Goal: Task Accomplishment & Management: Complete application form

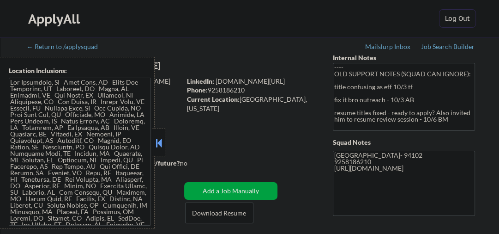
select select ""pending""
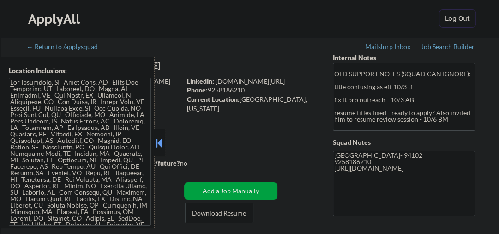
select select ""pending""
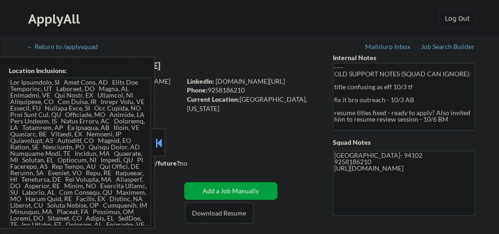
select select ""pending""
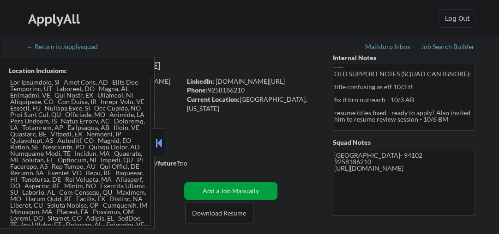
select select ""pending""
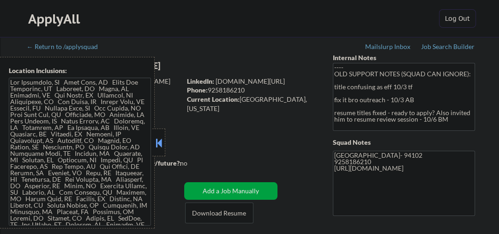
select select ""pending""
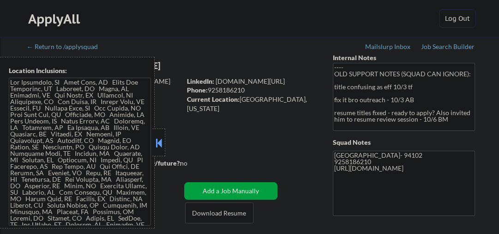
select select ""pending""
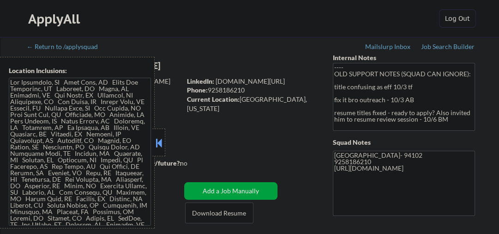
select select ""pending""
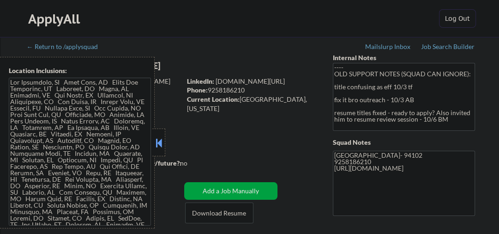
select select ""pending""
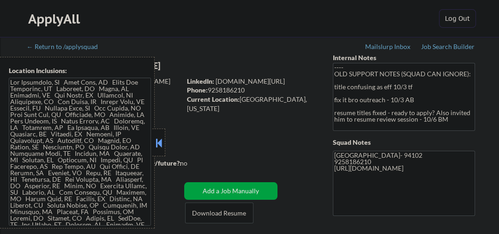
select select ""pending""
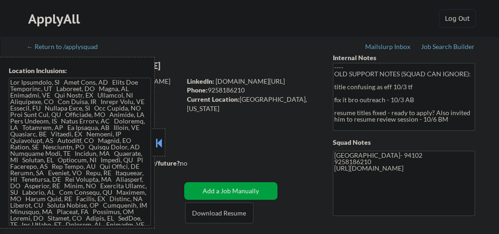
select select ""pending""
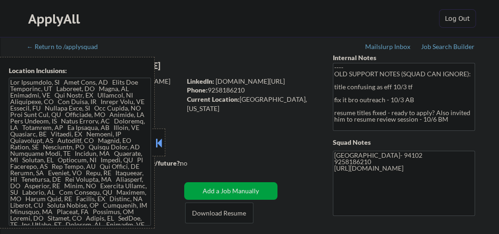
select select ""pending""
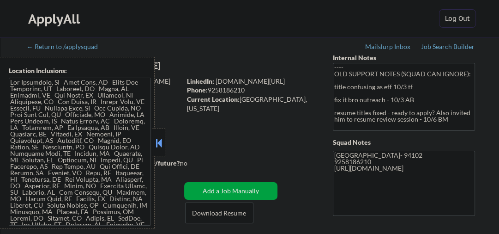
select select ""pending""
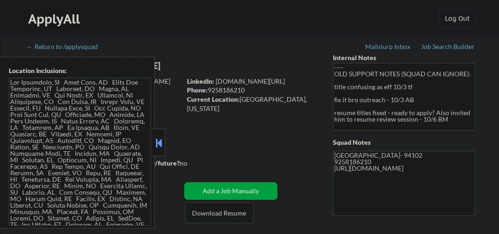
select select ""pending""
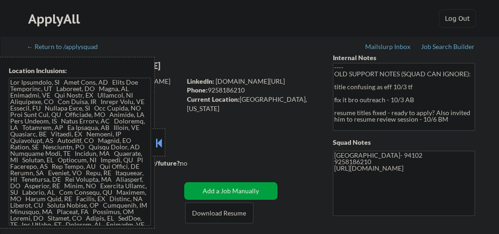
select select ""pending""
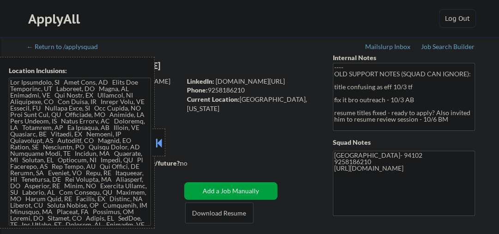
select select ""pending""
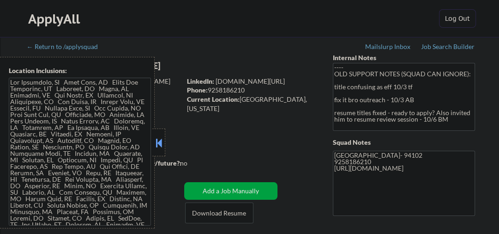
select select ""pending""
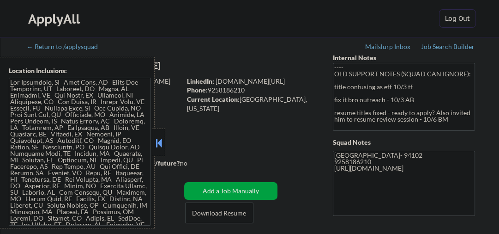
select select ""pending""
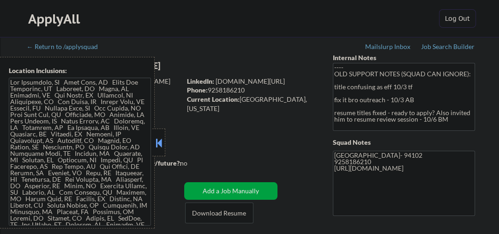
select select ""pending""
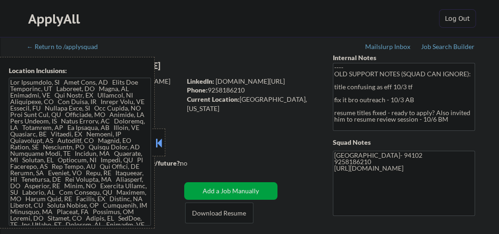
select select ""pending""
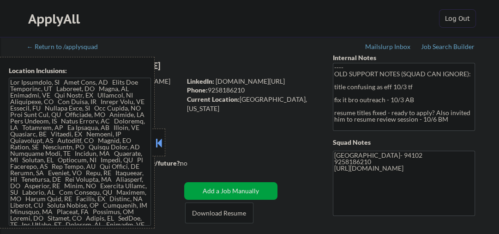
select select ""pending""
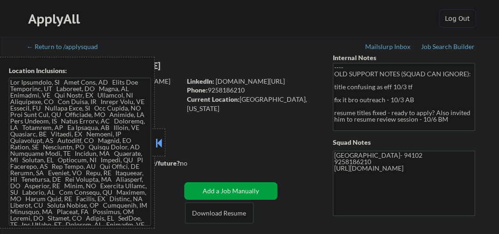
click at [159, 138] on button at bounding box center [159, 143] width 10 height 14
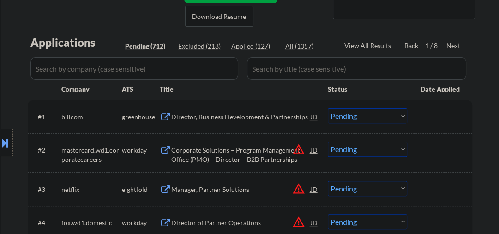
scroll to position [197, 0]
click at [454, 47] on div "Next" at bounding box center [454, 45] width 15 height 9
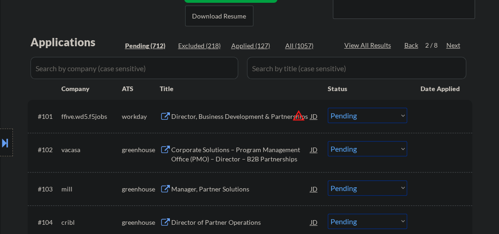
scroll to position [246, 0]
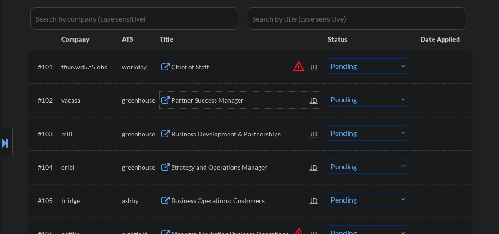
click at [188, 103] on div "Partner Success Manager" at bounding box center [240, 100] width 139 height 9
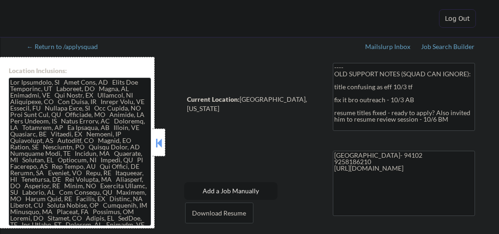
select select ""pending""
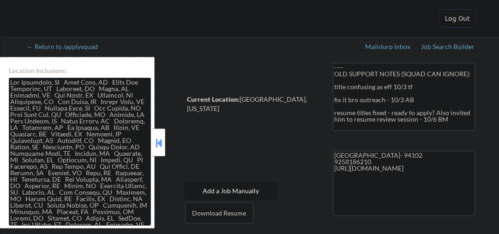
select select ""pending""
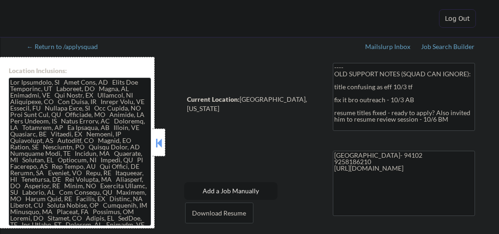
select select ""pending""
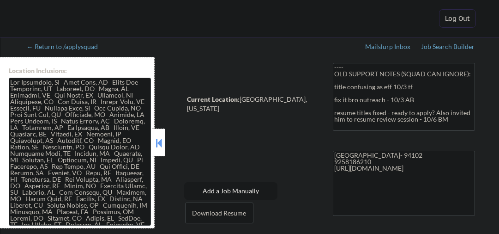
select select ""pending""
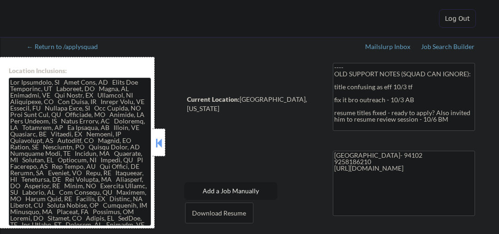
select select ""pending""
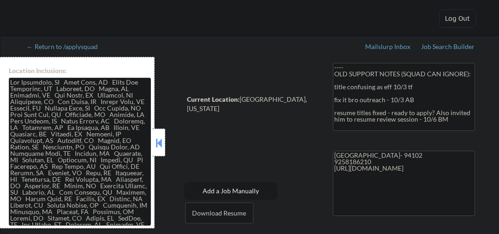
select select ""pending""
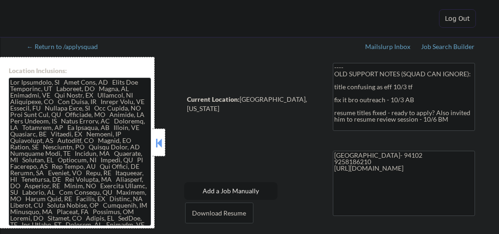
select select ""pending""
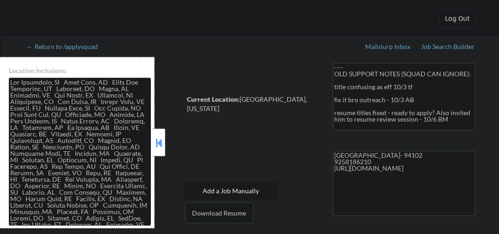
select select ""pending""
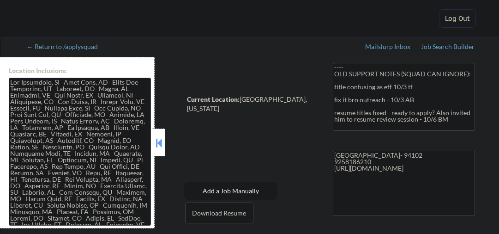
select select ""pending""
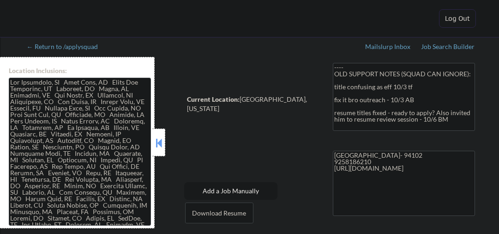
select select ""pending""
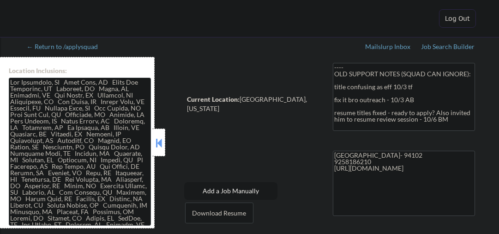
select select ""pending""
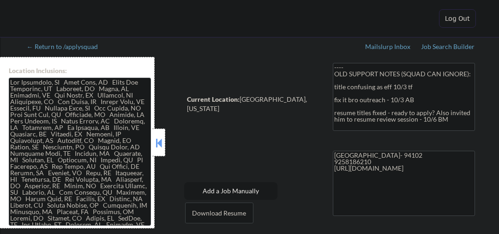
select select ""pending""
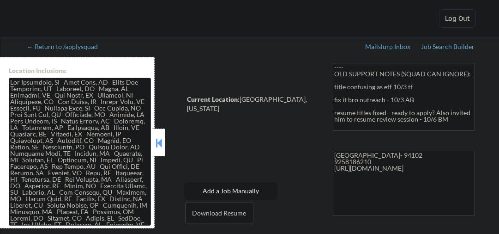
select select ""pending""
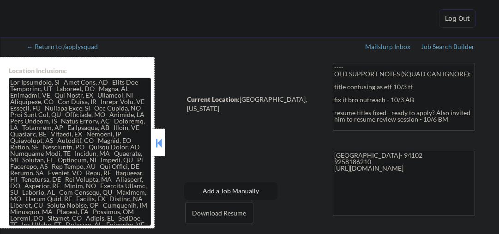
select select ""pending""
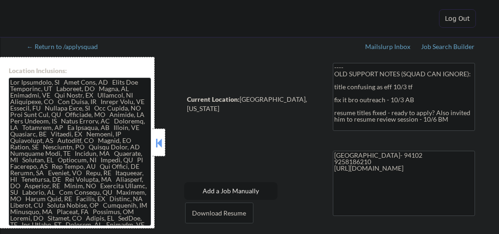
select select ""pending""
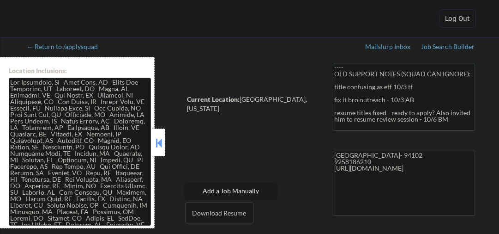
select select ""pending""
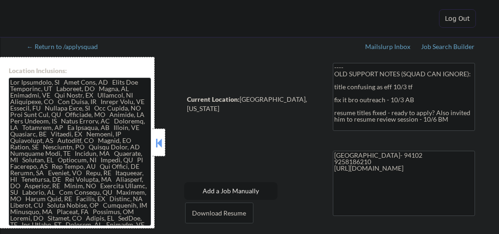
select select ""pending""
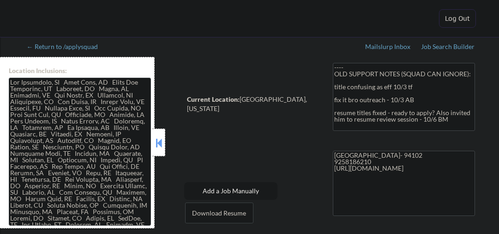
select select ""pending""
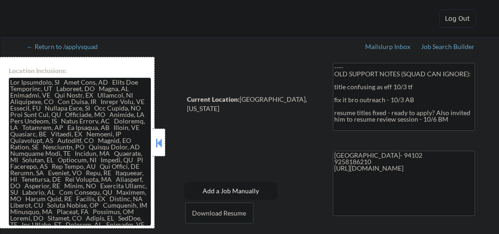
select select ""pending""
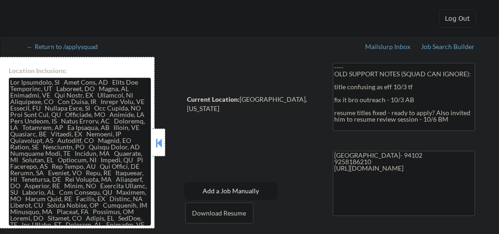
select select ""pending""
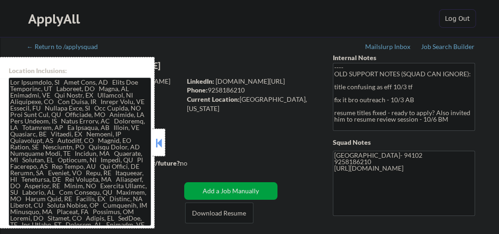
click at [159, 141] on button at bounding box center [159, 143] width 10 height 14
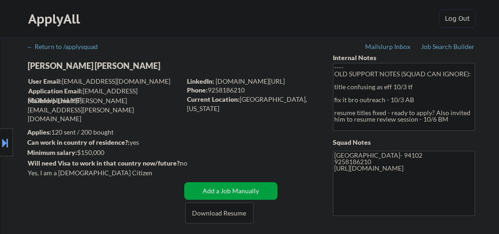
scroll to position [148, 0]
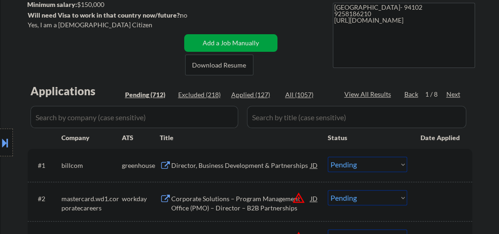
click at [456, 97] on div "Next" at bounding box center [454, 94] width 15 height 9
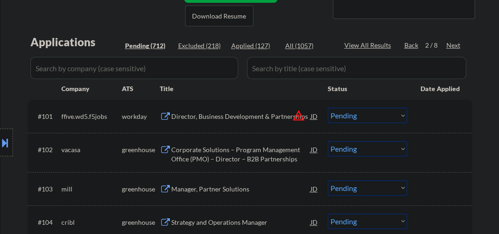
scroll to position [246, 0]
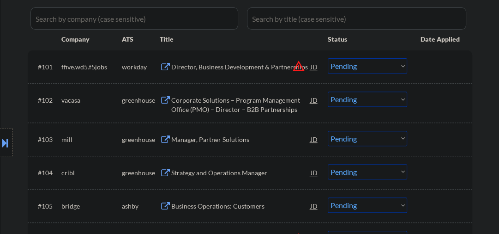
click at [342, 98] on select "Choose an option... Pending Applied Excluded (Questions) Excluded (Expired) Exc…" at bounding box center [367, 98] width 79 height 15
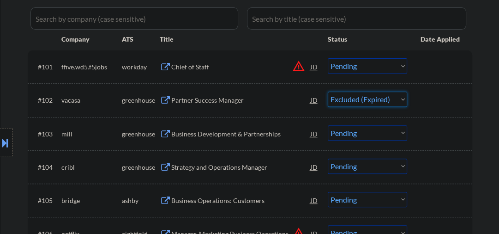
click at [328, 91] on select "Choose an option... Pending Applied Excluded (Questions) Excluded (Expired) Exc…" at bounding box center [367, 98] width 79 height 15
click at [242, 135] on div "Business Development & Partnerships" at bounding box center [240, 133] width 139 height 9
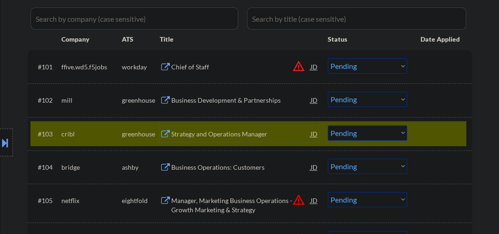
drag, startPoint x: 450, startPoint y: 137, endPoint x: 358, endPoint y: 117, distance: 94.4
click at [449, 137] on div at bounding box center [441, 133] width 41 height 17
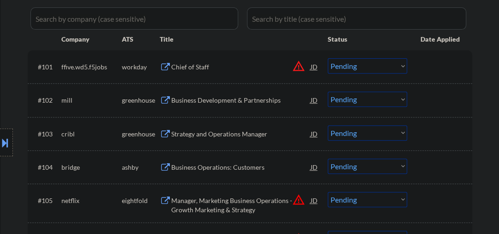
click at [240, 96] on div "Business Development & Partnerships" at bounding box center [240, 100] width 139 height 9
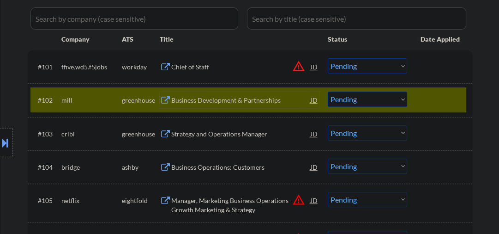
click at [202, 101] on div "Business Development & Partnerships" at bounding box center [240, 100] width 139 height 9
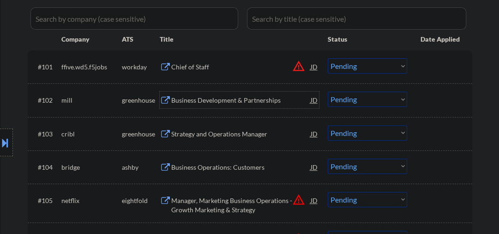
click at [216, 101] on div "Business Development & Partnerships" at bounding box center [240, 100] width 139 height 9
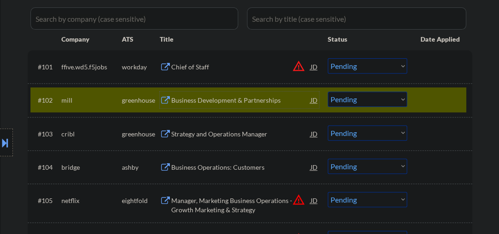
click at [194, 98] on div "Business Development & Partnerships" at bounding box center [240, 100] width 139 height 9
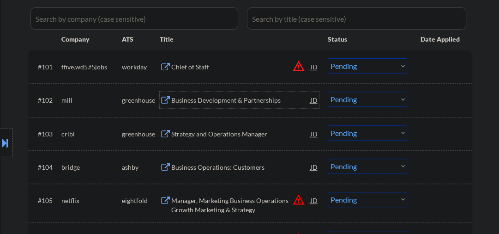
click at [355, 105] on select "Choose an option... Pending Applied Excluded (Questions) Excluded (Expired) Exc…" at bounding box center [367, 98] width 79 height 15
click at [328, 91] on select "Choose an option... Pending Applied Excluded (Questions) Excluded (Expired) Exc…" at bounding box center [367, 98] width 79 height 15
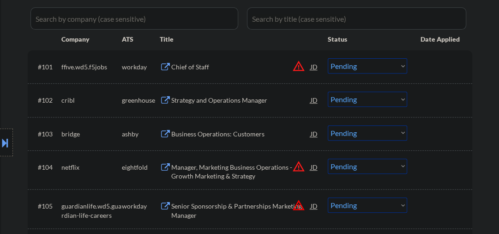
click at [217, 101] on div "Strategy and Operations Manager" at bounding box center [240, 100] width 139 height 9
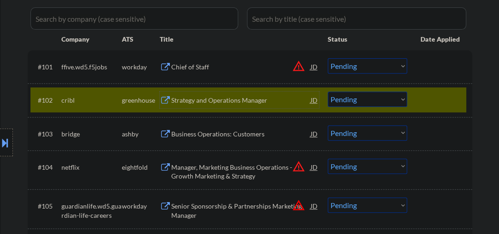
click at [179, 96] on div "Strategy and Operations Manager" at bounding box center [240, 100] width 139 height 9
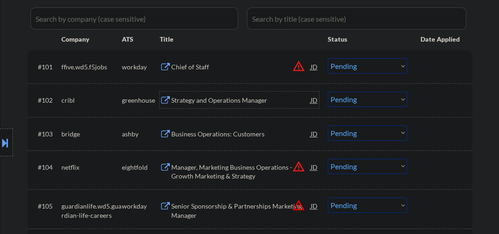
click at [357, 93] on select "Choose an option... Pending Applied Excluded (Questions) Excluded (Expired) Exc…" at bounding box center [367, 98] width 79 height 15
click at [328, 91] on select "Choose an option... Pending Applied Excluded (Questions) Excluded (Expired) Exc…" at bounding box center [367, 98] width 79 height 15
click at [216, 135] on div "Business Operations: Customers" at bounding box center [240, 133] width 139 height 9
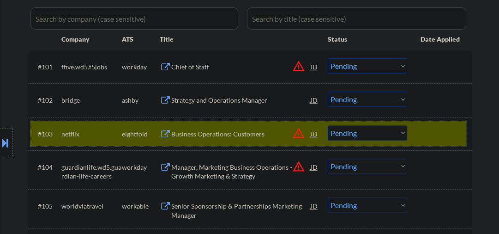
click at [435, 128] on div at bounding box center [441, 133] width 41 height 17
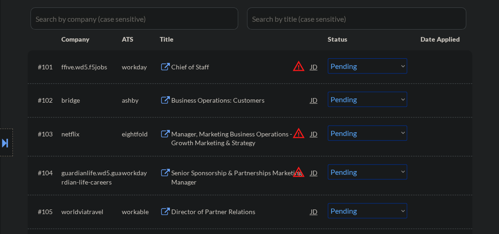
click at [371, 98] on select "Choose an option... Pending Applied Excluded (Questions) Excluded (Expired) Exc…" at bounding box center [367, 98] width 79 height 15
click at [328, 91] on select "Choose an option... Pending Applied Excluded (Questions) Excluded (Expired) Exc…" at bounding box center [367, 98] width 79 height 15
select select ""pending""
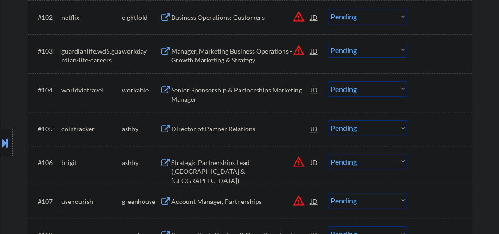
scroll to position [345, 0]
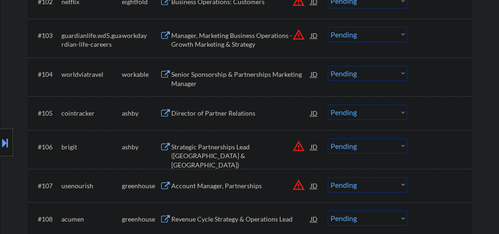
click at [228, 79] on div "Senior Sponsorship & Partnerships Marketing Manager" at bounding box center [240, 79] width 139 height 18
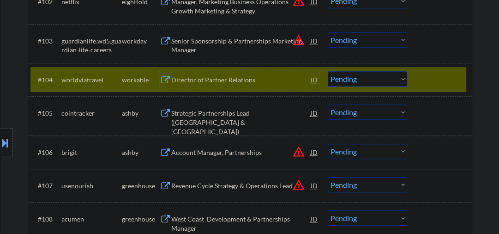
click at [434, 78] on div at bounding box center [441, 79] width 41 height 17
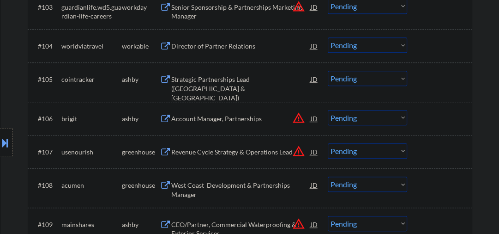
scroll to position [394, 0]
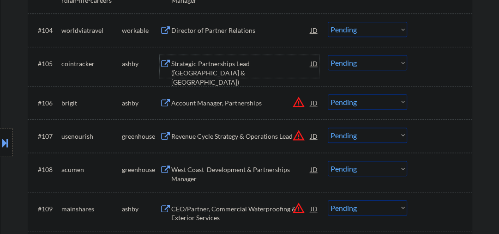
click at [220, 61] on div "Strategic Partnerships Lead ([GEOGRAPHIC_DATA] & [GEOGRAPHIC_DATA])" at bounding box center [240, 72] width 139 height 27
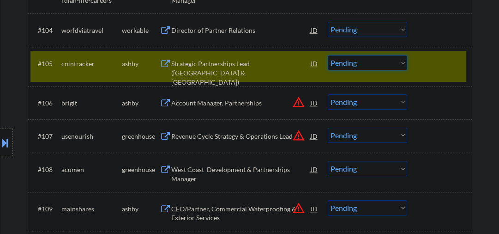
click at [370, 64] on select "Choose an option... Pending Applied Excluded (Questions) Excluded (Expired) Exc…" at bounding box center [367, 62] width 79 height 15
click at [328, 55] on select "Choose an option... Pending Applied Excluded (Questions) Excluded (Expired) Exc…" at bounding box center [367, 62] width 79 height 15
click at [255, 99] on div "Account Manager, Partnerships" at bounding box center [240, 102] width 139 height 9
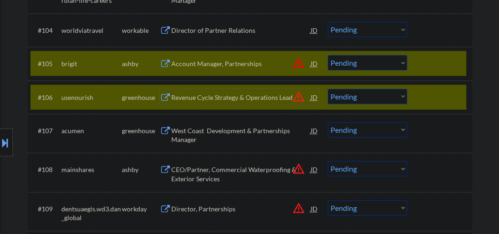
click at [426, 91] on div at bounding box center [441, 97] width 41 height 17
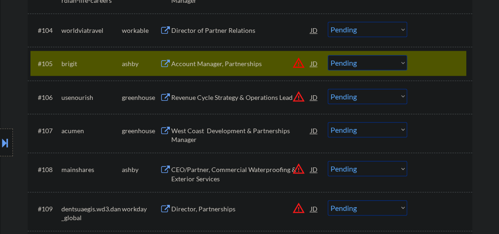
click at [359, 65] on select "Choose an option... Pending Applied Excluded (Questions) Excluded (Expired) Exc…" at bounding box center [367, 62] width 79 height 15
click at [328, 55] on select "Choose an option... Pending Applied Excluded (Questions) Excluded (Expired) Exc…" at bounding box center [367, 62] width 79 height 15
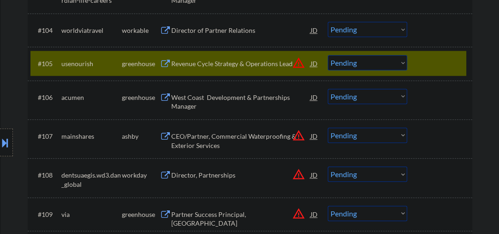
click at [210, 59] on div "Revenue Cycle Strategy & Operations Lead" at bounding box center [240, 63] width 139 height 9
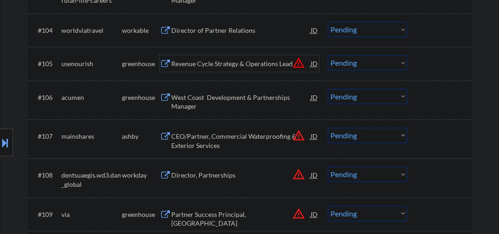
click at [362, 60] on select "Choose an option... Pending Applied Excluded (Questions) Excluded (Expired) Exc…" at bounding box center [367, 62] width 79 height 15
click at [328, 55] on select "Choose an option... Pending Applied Excluded (Questions) Excluded (Expired) Exc…" at bounding box center [367, 62] width 79 height 15
click at [226, 99] on div "West Coast Development & Partnerships Manager" at bounding box center [240, 102] width 139 height 18
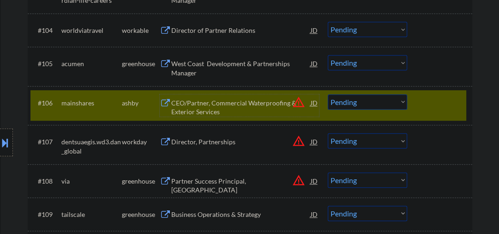
click at [419, 106] on div "#106 mainshares [PERSON_NAME] CEO/Partner, Commercial Waterproofing & Exterior …" at bounding box center [248, 105] width 436 height 30
click at [434, 100] on div at bounding box center [441, 102] width 41 height 17
click at [421, 102] on div at bounding box center [441, 102] width 41 height 17
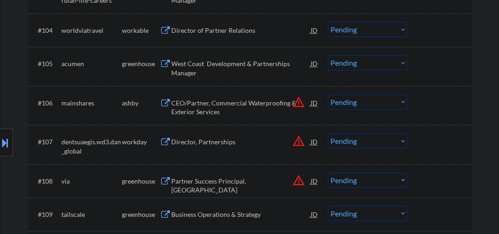
click at [358, 55] on select "Choose an option... Pending Applied Excluded (Questions) Excluded (Expired) Exc…" at bounding box center [367, 62] width 79 height 15
click at [328, 55] on select "Choose an option... Pending Applied Excluded (Questions) Excluded (Expired) Exc…" at bounding box center [367, 62] width 79 height 15
click at [231, 116] on div "#106 mainshares [PERSON_NAME] CEO/Partner, Commercial Waterproofing & Exterior …" at bounding box center [248, 105] width 436 height 30
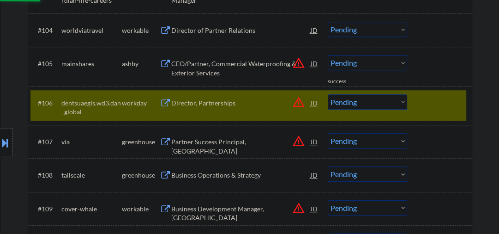
click at [218, 113] on div "#106 dentsuaegis.wd3.dan_global workday Director, Partnerships JD warning_amber…" at bounding box center [248, 105] width 436 height 30
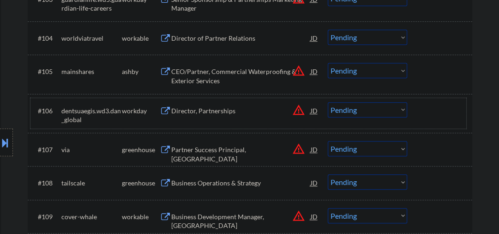
scroll to position [296, 0]
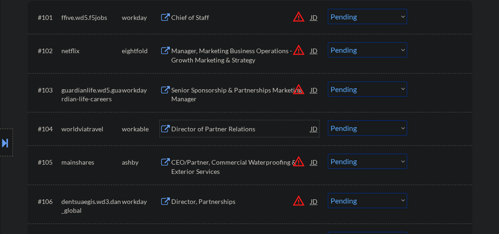
click at [230, 133] on div "Director of Partner Relations" at bounding box center [240, 128] width 139 height 9
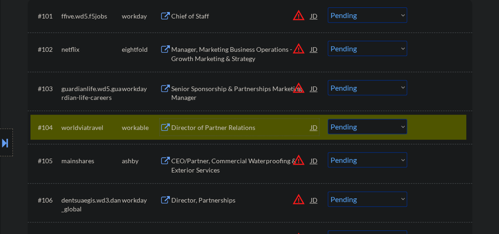
scroll to position [345, 0]
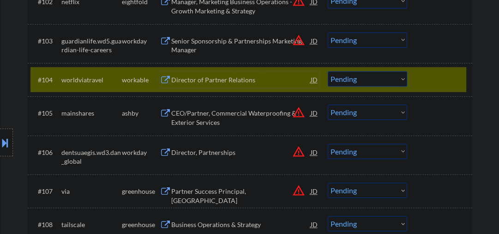
click at [418, 79] on div "#104 worldviatravel workable Director of Partner Relations JD warning_amber Cho…" at bounding box center [248, 79] width 436 height 25
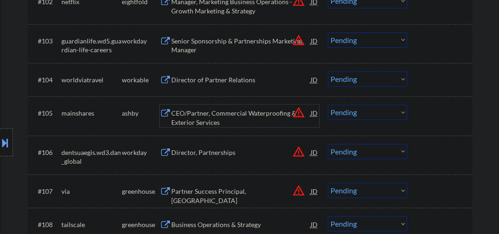
click at [206, 109] on div "CEO/Partner, Commercial Waterproofing & Exterior Services" at bounding box center [240, 118] width 139 height 18
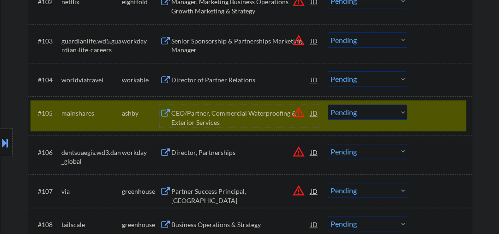
click at [353, 108] on select "Choose an option... Pending Applied Excluded (Questions) Excluded (Expired) Exc…" at bounding box center [367, 111] width 79 height 15
click at [328, 104] on select "Choose an option... Pending Applied Excluded (Questions) Excluded (Expired) Exc…" at bounding box center [367, 111] width 79 height 15
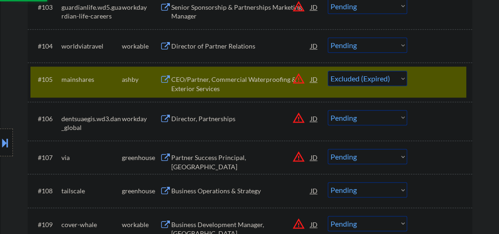
scroll to position [443, 0]
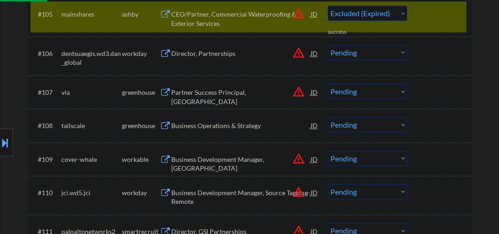
select select ""pending""
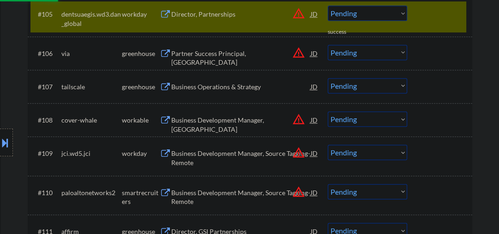
click at [197, 53] on div "Partner Success Principal, [GEOGRAPHIC_DATA]" at bounding box center [240, 58] width 139 height 18
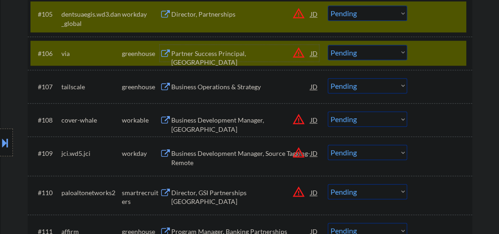
click at [392, 51] on select "Choose an option... Pending Applied Excluded (Questions) Excluded (Expired) Exc…" at bounding box center [367, 52] width 79 height 15
click at [328, 45] on select "Choose an option... Pending Applied Excluded (Questions) Excluded (Expired) Exc…" at bounding box center [367, 52] width 79 height 15
click at [435, 7] on div at bounding box center [441, 14] width 41 height 17
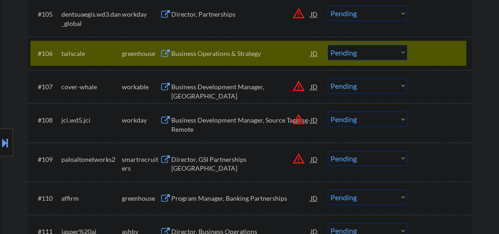
click at [240, 55] on div "Business Operations & Strategy" at bounding box center [240, 53] width 139 height 9
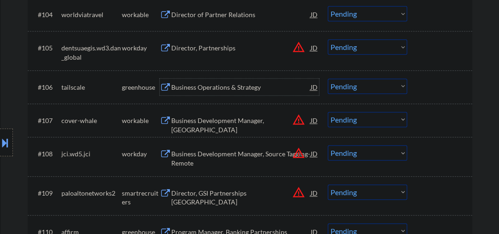
scroll to position [394, 0]
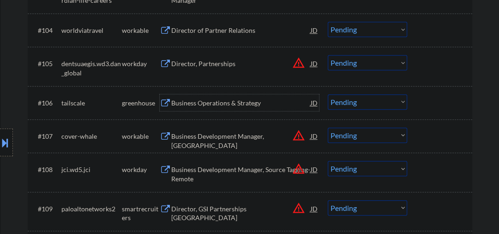
click at [338, 103] on select "Choose an option... Pending Applied Excluded (Questions) Excluded (Expired) Exc…" at bounding box center [367, 101] width 79 height 15
click at [328, 94] on select "Choose an option... Pending Applied Excluded (Questions) Excluded (Expired) Exc…" at bounding box center [367, 101] width 79 height 15
click at [255, 135] on div "Business Development Manager, [GEOGRAPHIC_DATA]" at bounding box center [240, 141] width 139 height 18
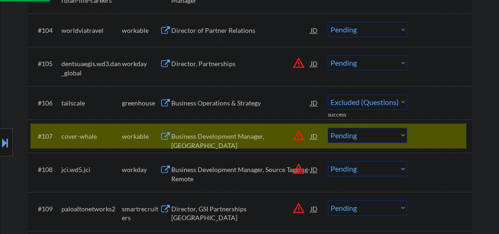
select select ""pending""
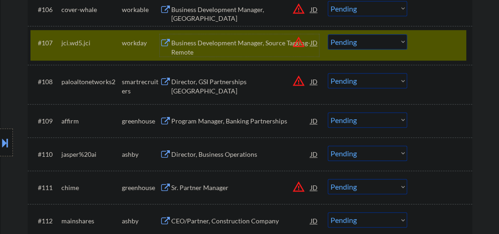
scroll to position [492, 0]
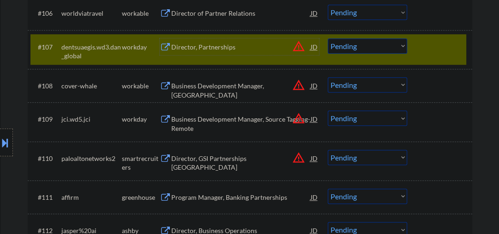
click at [428, 52] on div at bounding box center [441, 46] width 41 height 17
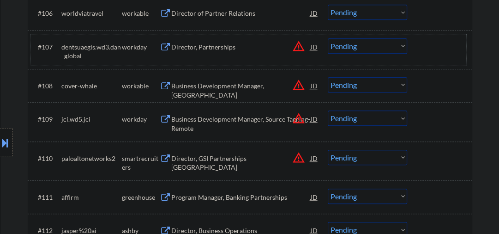
click at [211, 86] on div "Business Development Manager, [GEOGRAPHIC_DATA]" at bounding box center [240, 90] width 139 height 18
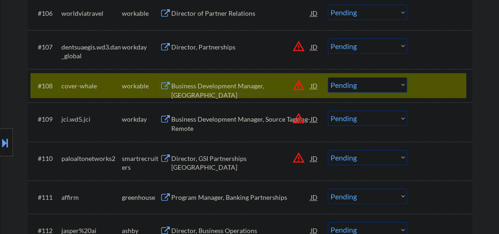
click at [382, 87] on select "Choose an option... Pending Applied Excluded (Questions) Excluded (Expired) Exc…" at bounding box center [367, 84] width 79 height 15
click at [328, 77] on select "Choose an option... Pending Applied Excluded (Questions) Excluded (Expired) Exc…" at bounding box center [367, 84] width 79 height 15
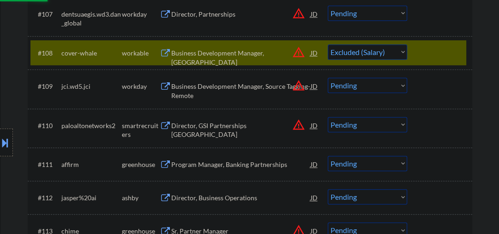
scroll to position [542, 0]
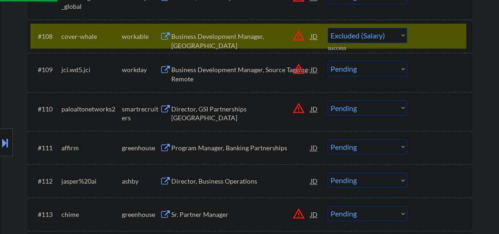
select select ""pending""
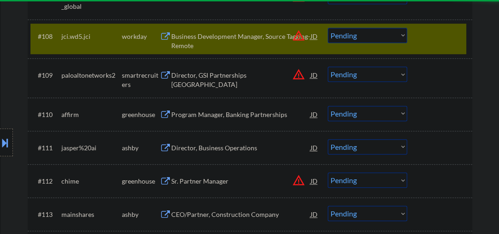
click at [441, 40] on div at bounding box center [441, 36] width 41 height 17
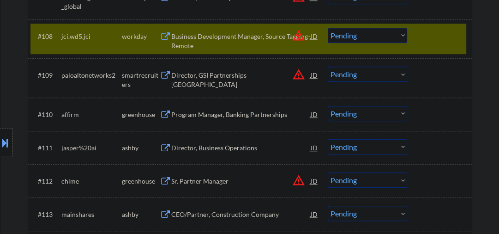
click at [424, 37] on div at bounding box center [441, 36] width 41 height 17
click at [189, 77] on div "Director, GSI Partnerships [GEOGRAPHIC_DATA]" at bounding box center [240, 80] width 139 height 18
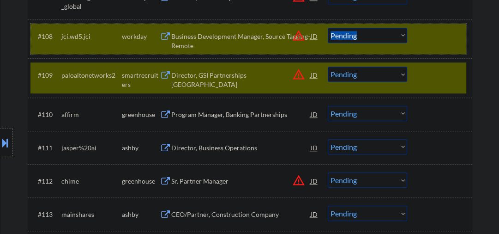
click at [414, 40] on div "#108 jci.wd5.jci workday Business Development Manager, Source Tagging-Remote JD…" at bounding box center [248, 39] width 436 height 30
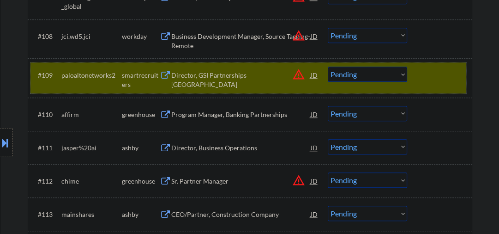
click at [427, 81] on div at bounding box center [441, 75] width 41 height 17
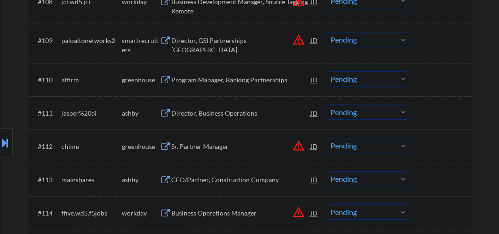
scroll to position [591, 0]
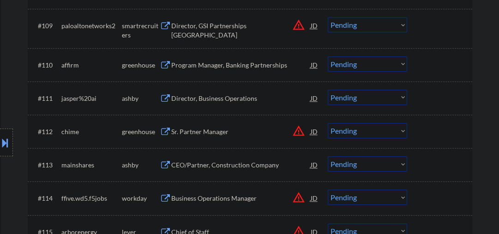
click at [207, 61] on div "Program Manager, Banking Partnerships" at bounding box center [240, 65] width 139 height 9
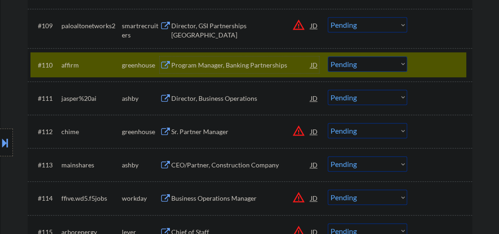
click at [355, 68] on select "Choose an option... Pending Applied Excluded (Questions) Excluded (Expired) Exc…" at bounding box center [367, 63] width 79 height 15
click at [328, 56] on select "Choose an option... Pending Applied Excluded (Questions) Excluded (Expired) Exc…" at bounding box center [367, 63] width 79 height 15
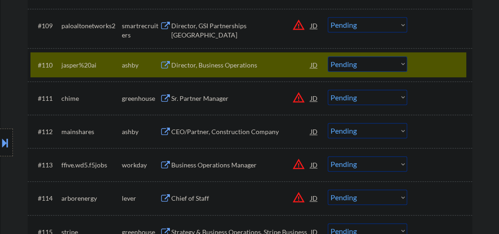
click at [344, 65] on select "Choose an option... Pending Applied Excluded (Questions) Excluded (Expired) Exc…" at bounding box center [367, 63] width 79 height 15
click at [328, 56] on select "Choose an option... Pending Applied Excluded (Questions) Excluded (Expired) Exc…" at bounding box center [367, 63] width 79 height 15
select select ""pending""
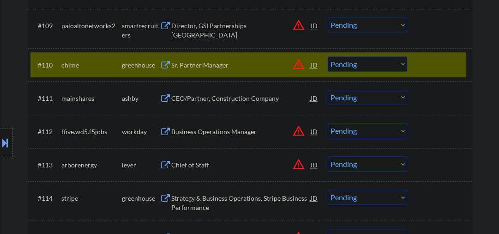
click at [191, 63] on div "Sr. Partner Manager" at bounding box center [240, 65] width 139 height 9
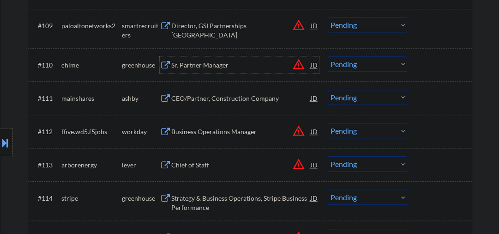
click at [6, 139] on button at bounding box center [5, 142] width 10 height 15
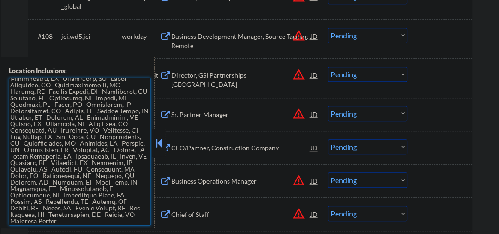
scroll to position [1691, 0]
drag, startPoint x: 10, startPoint y: 85, endPoint x: 96, endPoint y: 232, distance: 170.6
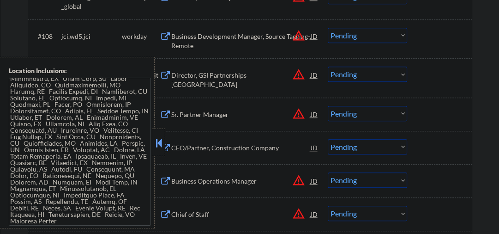
click at [159, 141] on button at bounding box center [159, 143] width 10 height 14
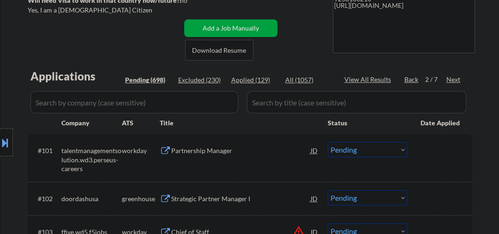
scroll to position [49, 0]
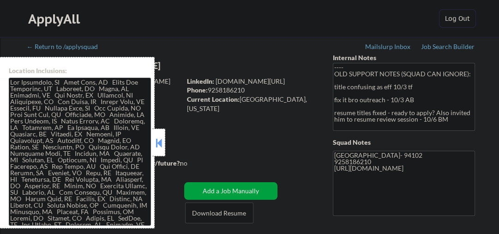
click at [164, 143] on div at bounding box center [158, 142] width 13 height 28
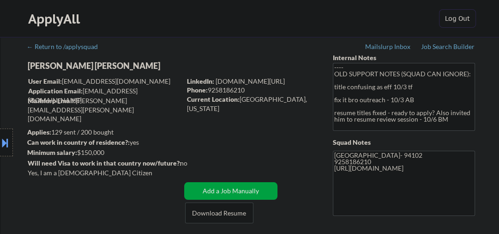
select select ""pending""
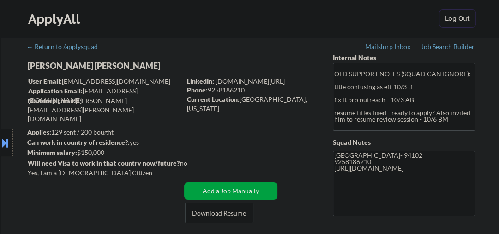
select select ""pending""
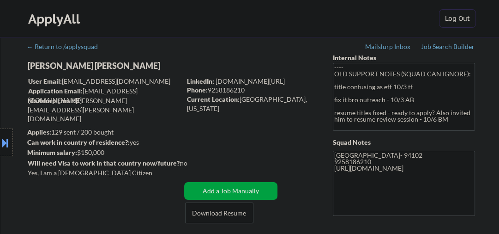
select select ""pending""
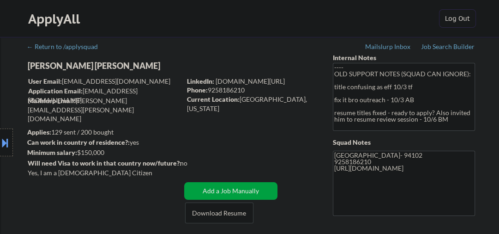
select select ""pending""
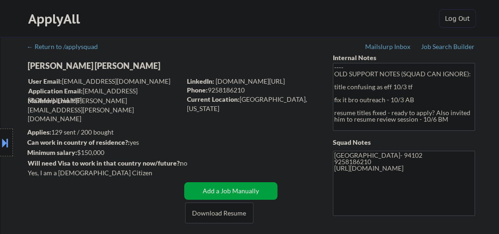
select select ""pending""
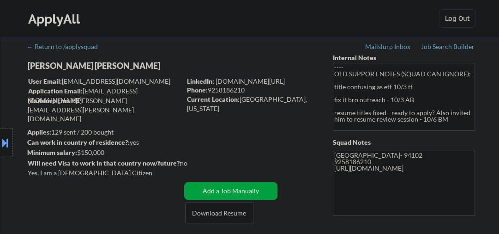
select select ""pending""
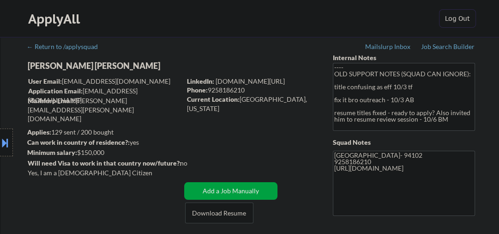
select select ""pending""
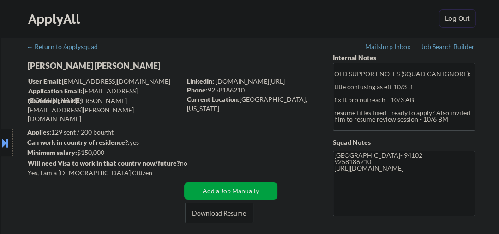
select select ""pending""
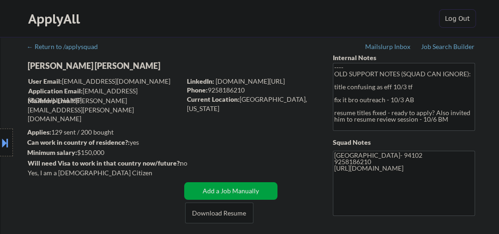
select select ""pending""
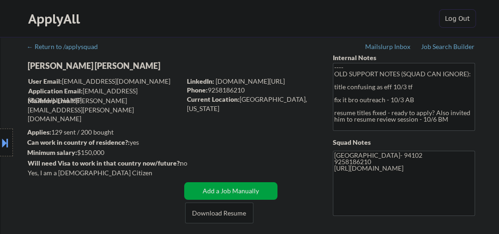
select select ""pending""
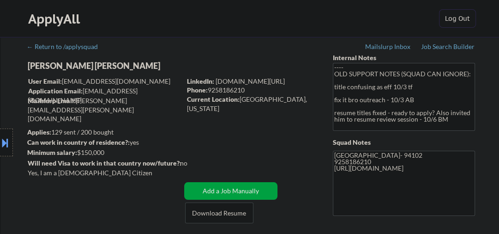
select select ""pending""
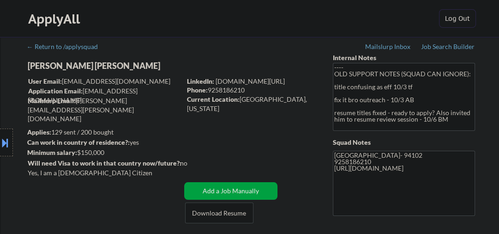
select select ""pending""
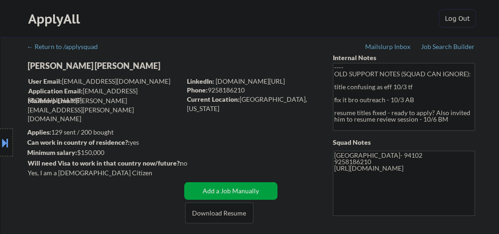
select select ""pending""
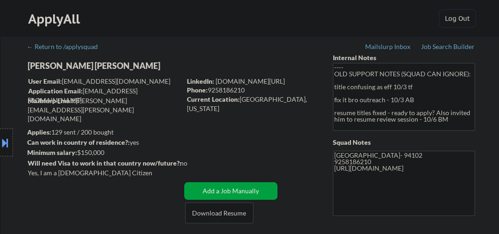
select select ""pending""
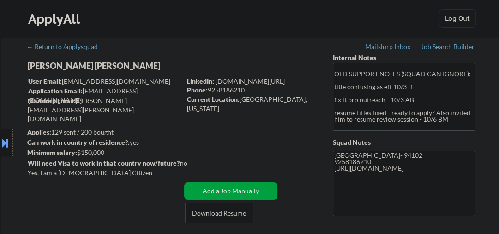
select select ""pending""
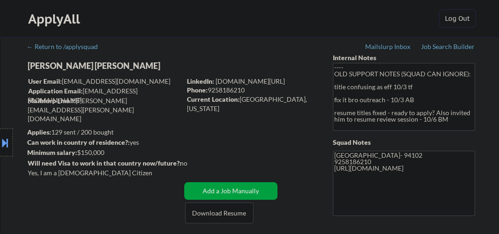
select select ""pending""
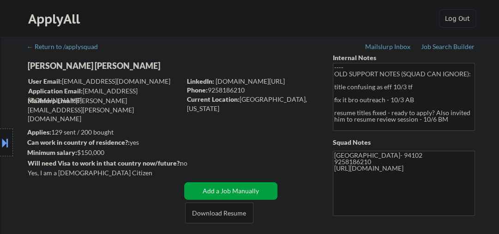
select select ""pending""
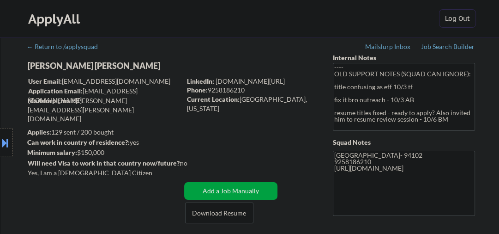
select select ""pending""
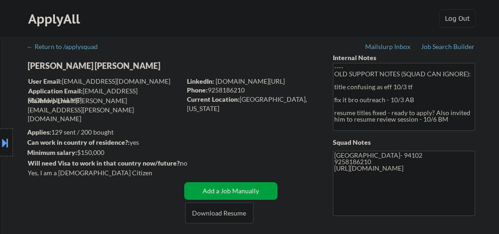
select select ""pending""
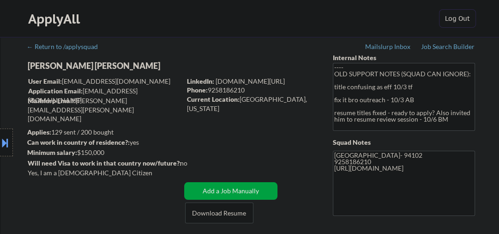
select select ""pending""
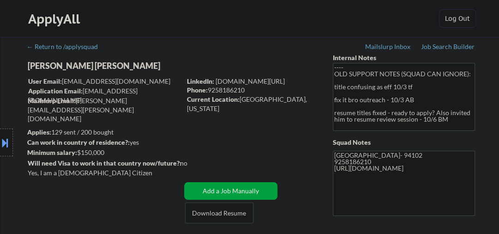
scroll to position [148, 0]
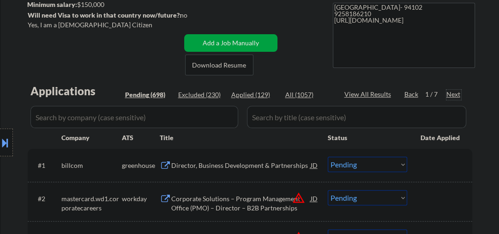
click at [458, 94] on div "Next" at bounding box center [454, 94] width 15 height 9
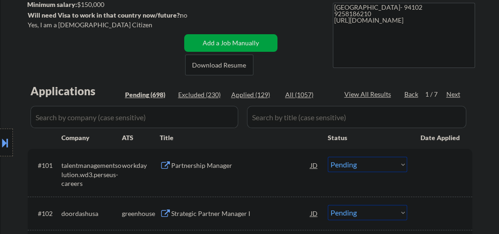
click at [450, 93] on div "Next" at bounding box center [454, 94] width 15 height 9
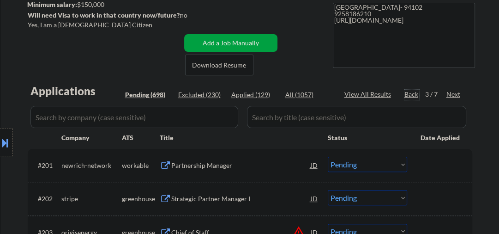
click at [408, 94] on div "Back" at bounding box center [412, 94] width 15 height 9
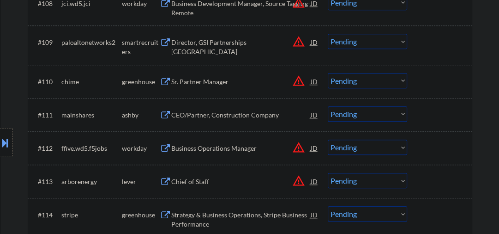
scroll to position [591, 0]
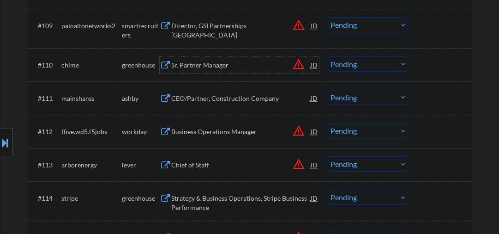
click at [190, 66] on div "Sr. Partner Manager" at bounding box center [240, 65] width 139 height 9
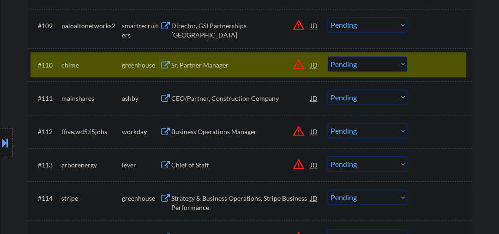
click at [194, 65] on div "Sr. Partner Manager" at bounding box center [240, 65] width 139 height 9
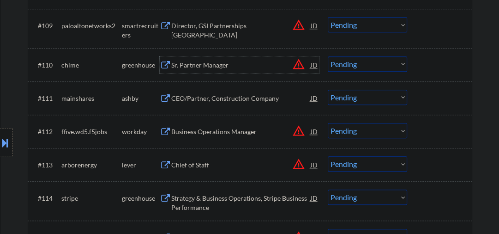
drag, startPoint x: 351, startPoint y: 63, endPoint x: 351, endPoint y: 71, distance: 7.9
click at [351, 63] on select "Choose an option... Pending Applied Excluded (Questions) Excluded (Expired) Exc…" at bounding box center [367, 63] width 79 height 15
click at [328, 56] on select "Choose an option... Pending Applied Excluded (Questions) Excluded (Expired) Exc…" at bounding box center [367, 63] width 79 height 15
select select ""pending""
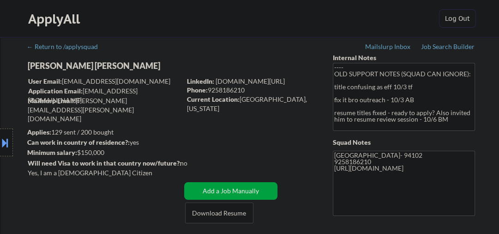
scroll to position [148, 0]
